Goal: Task Accomplishment & Management: Manage account settings

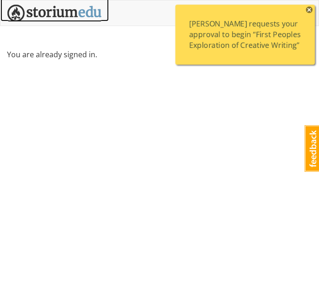
click at [68, 15] on img at bounding box center [54, 13] width 95 height 17
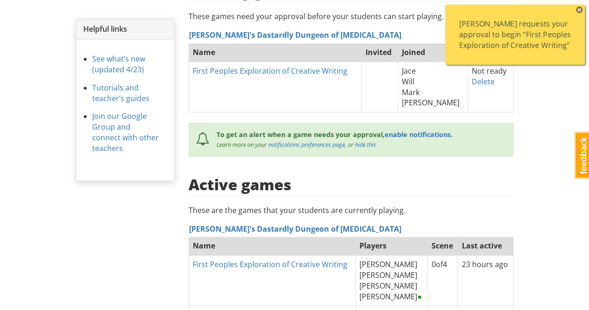
scroll to position [126, 0]
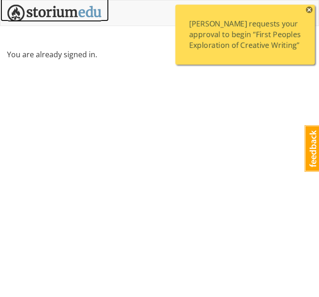
click at [87, 15] on img at bounding box center [54, 13] width 95 height 17
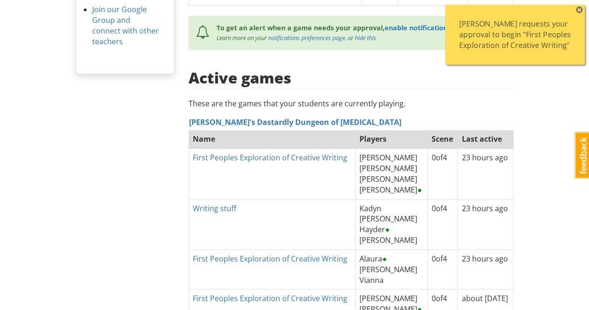
scroll to position [326, 0]
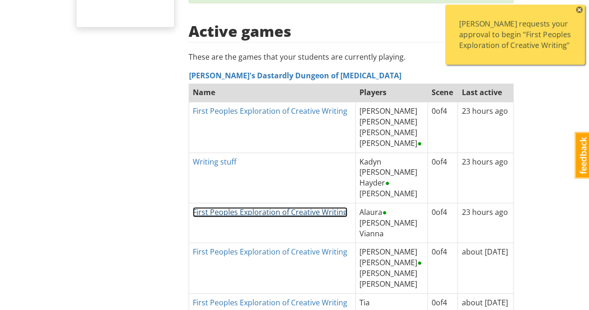
click at [319, 207] on link "First Peoples Exploration of Creative Writing" at bounding box center [270, 212] width 155 height 10
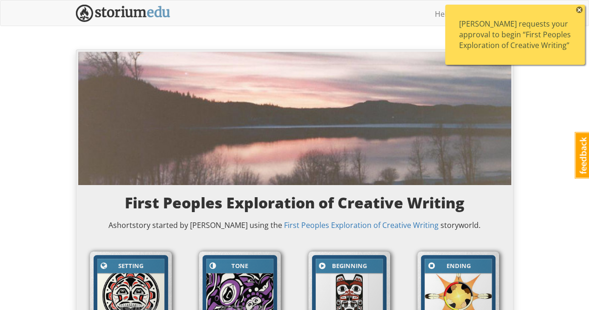
scroll to position [186, 0]
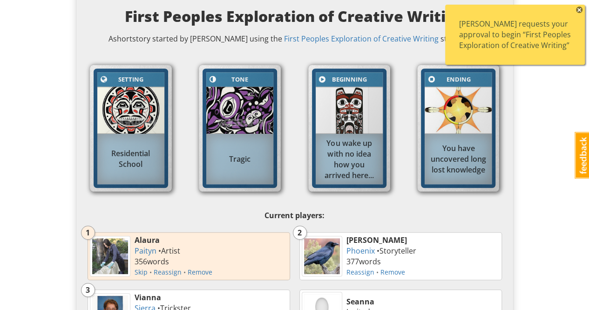
click at [319, 39] on div "[PERSON_NAME] requests your approval to begin “First Peoples Exploration of Cre…" at bounding box center [515, 35] width 112 height 32
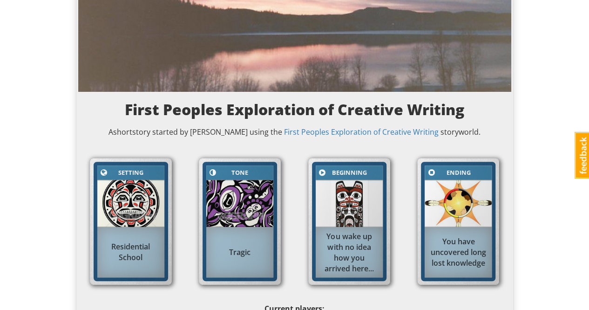
scroll to position [0, 0]
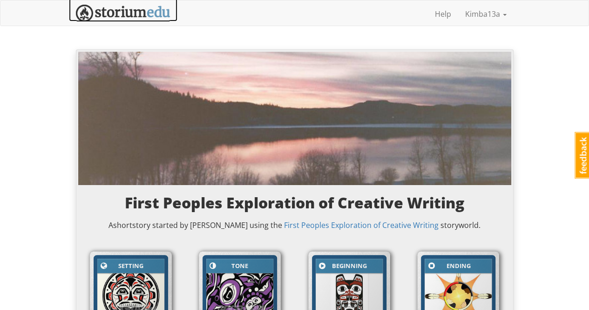
click at [135, 12] on img at bounding box center [123, 13] width 95 height 17
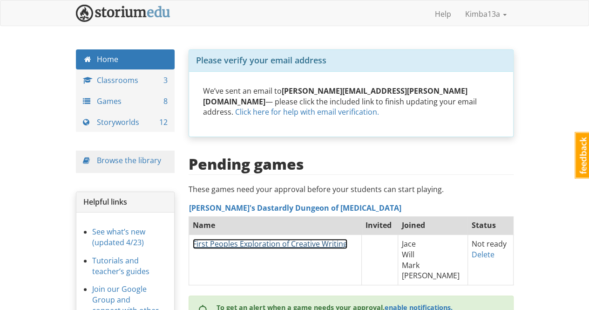
click at [315, 238] on link "First Peoples Exploration of Creative Writing" at bounding box center [270, 243] width 155 height 10
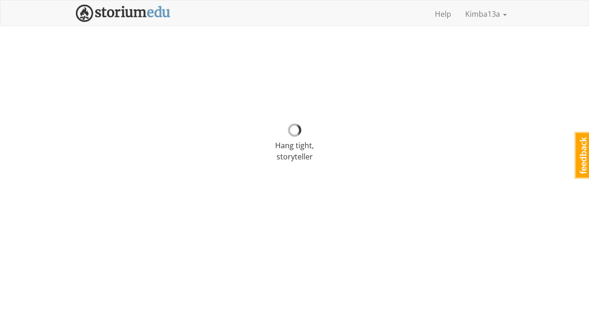
select select "r90df5"
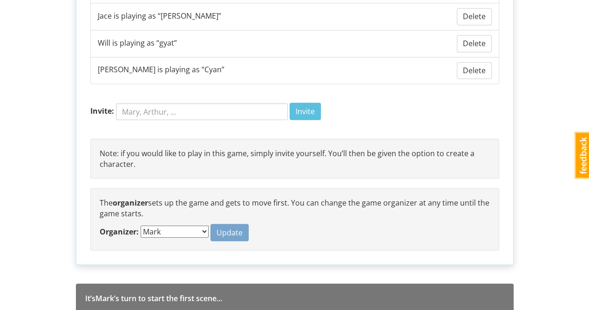
scroll to position [797, 0]
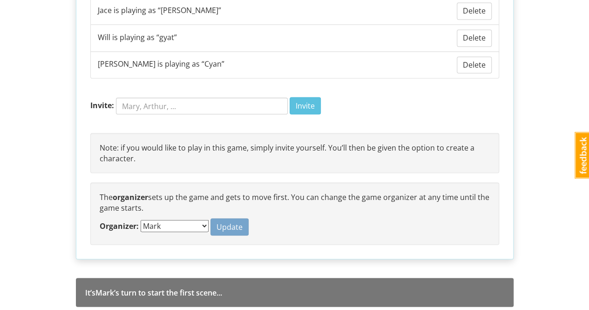
click at [226, 285] on div "It’s [PERSON_NAME] ’s turn to start the first scene ..." at bounding box center [295, 292] width 438 height 29
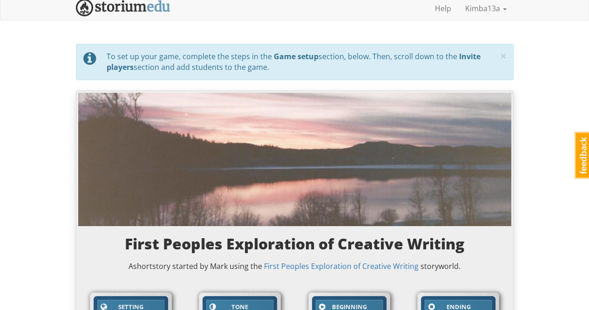
scroll to position [0, 0]
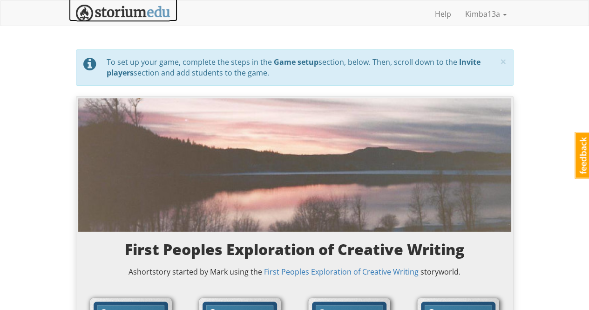
click at [134, 8] on img at bounding box center [123, 13] width 95 height 17
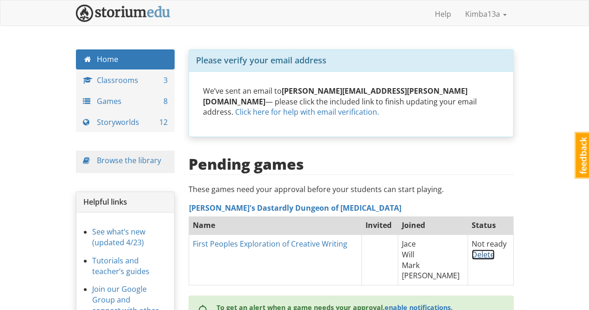
click at [319, 249] on link "Delete" at bounding box center [483, 254] width 23 height 10
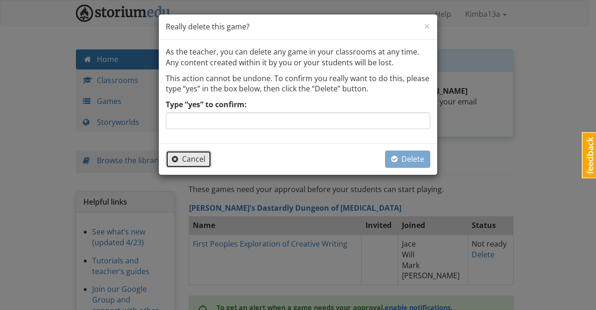
click at [193, 157] on span "Cancel" at bounding box center [189, 159] width 34 height 10
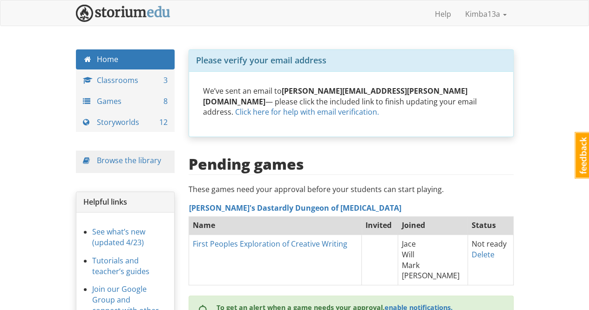
click at [319, 216] on th "Status" at bounding box center [491, 225] width 46 height 19
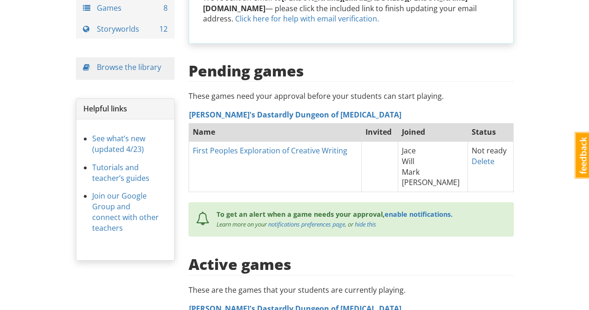
scroll to position [47, 0]
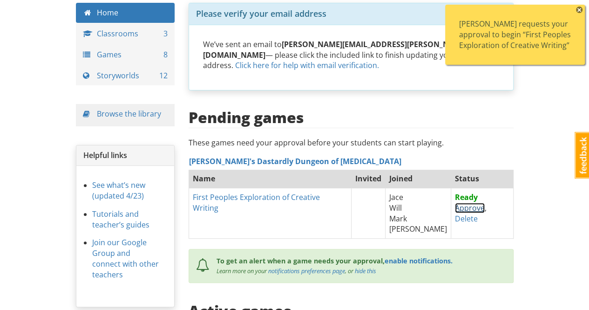
click at [319, 203] on link "Approve" at bounding box center [470, 208] width 30 height 10
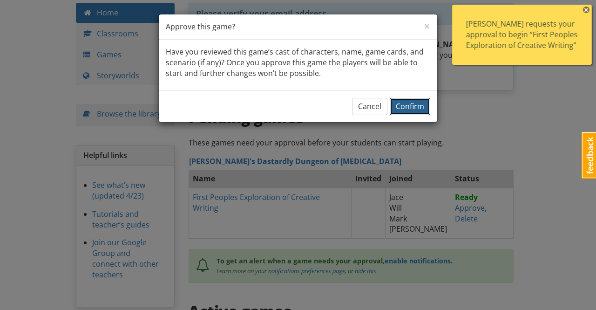
click at [319, 106] on span "Confirm" at bounding box center [410, 106] width 28 height 10
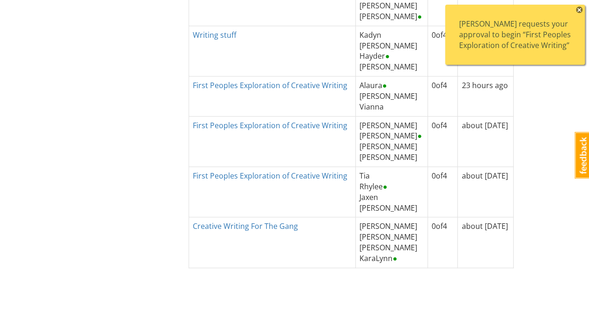
scroll to position [272, 0]
